Goal: Navigation & Orientation: Find specific page/section

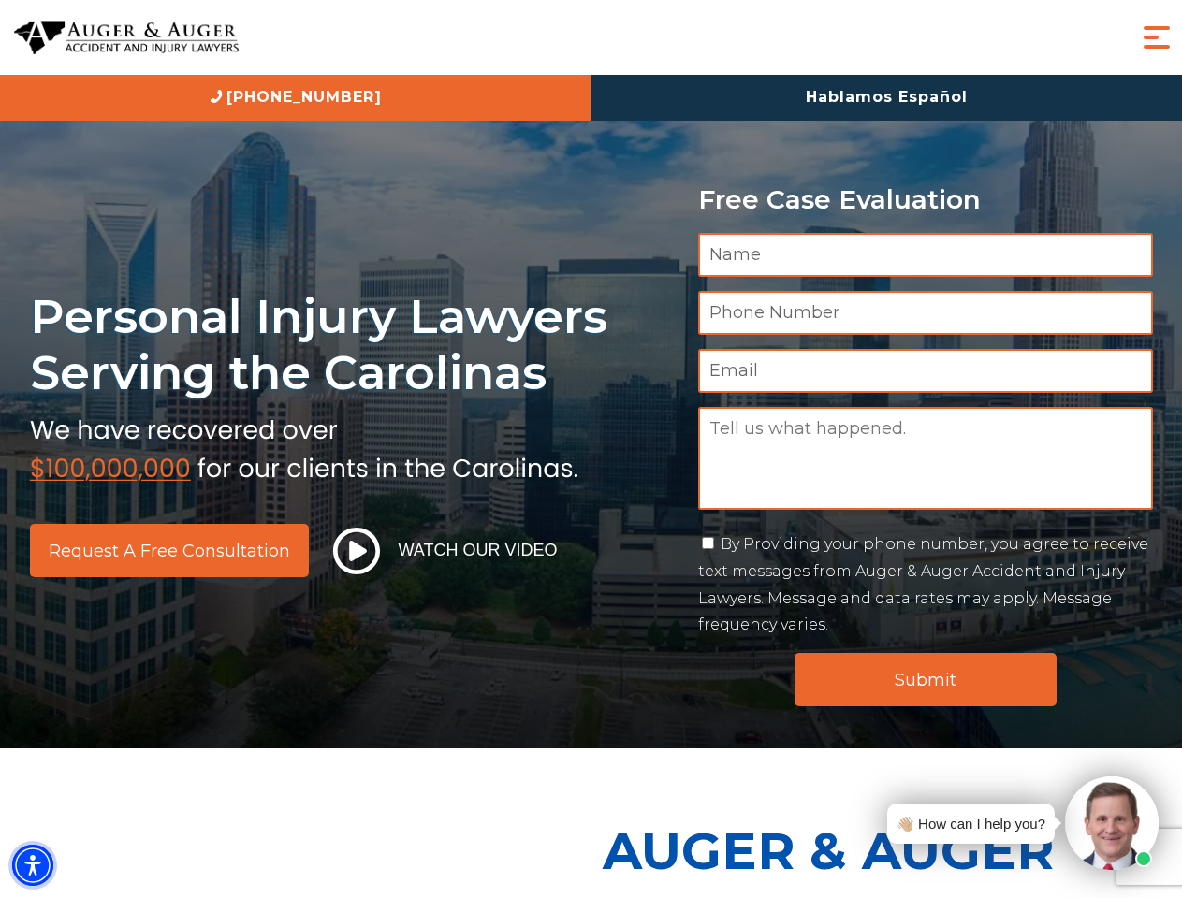
click at [33, 865] on img "Accessibility Menu" at bounding box center [32, 865] width 41 height 41
